Goal: Transaction & Acquisition: Purchase product/service

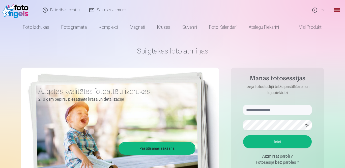
click at [322, 9] on link "Ieiet" at bounding box center [319, 10] width 24 height 20
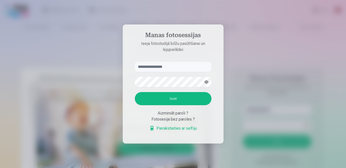
click at [255, 15] on div at bounding box center [173, 84] width 346 height 168
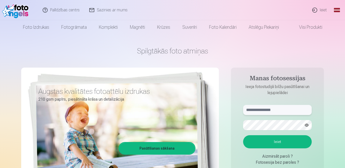
click at [274, 112] on input "text" at bounding box center [277, 110] width 69 height 10
type input "**********"
click at [308, 123] on button "button" at bounding box center [307, 125] width 10 height 10
click at [274, 144] on button "Ieiet" at bounding box center [277, 141] width 69 height 13
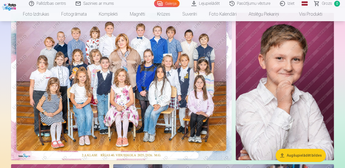
scroll to position [40, 0]
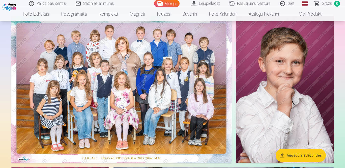
click at [108, 31] on img at bounding box center [121, 89] width 221 height 147
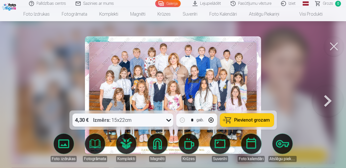
click at [334, 48] on button at bounding box center [334, 46] width 20 height 20
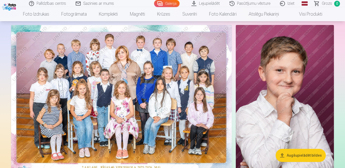
scroll to position [29, 0]
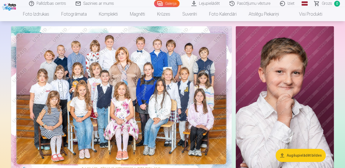
click at [128, 59] on img at bounding box center [121, 99] width 221 height 147
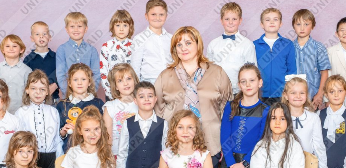
click at [165, 66] on img at bounding box center [173, 94] width 176 height 117
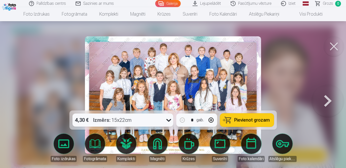
click at [144, 120] on div "4,30 € Izmērs : 15x22cm" at bounding box center [117, 119] width 91 height 13
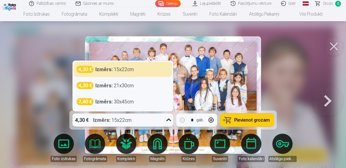
click at [144, 120] on div "4,30 € Izmērs : 15x22cm" at bounding box center [117, 119] width 91 height 13
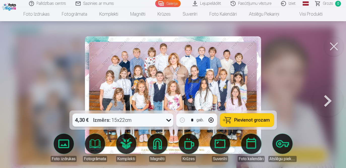
click at [333, 47] on button at bounding box center [334, 46] width 20 height 20
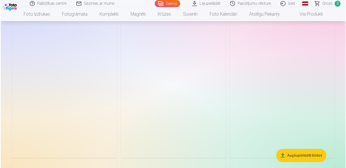
scroll to position [519, 0]
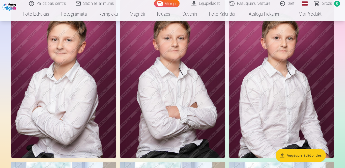
click at [97, 82] on img at bounding box center [63, 78] width 105 height 157
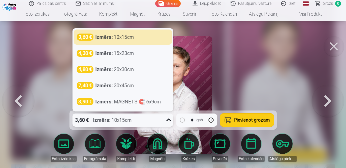
click at [144, 122] on div "3,60 € Izmērs : 10x15cm" at bounding box center [117, 119] width 91 height 13
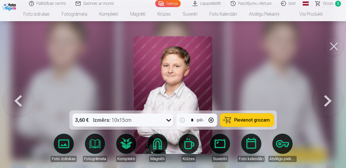
click at [336, 48] on button at bounding box center [334, 46] width 20 height 20
